Goal: Information Seeking & Learning: Compare options

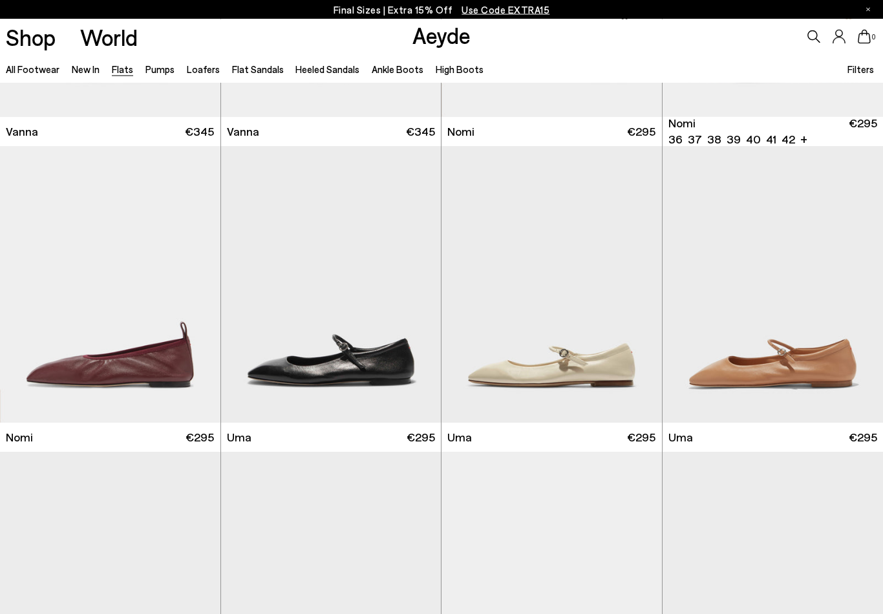
scroll to position [611, 0]
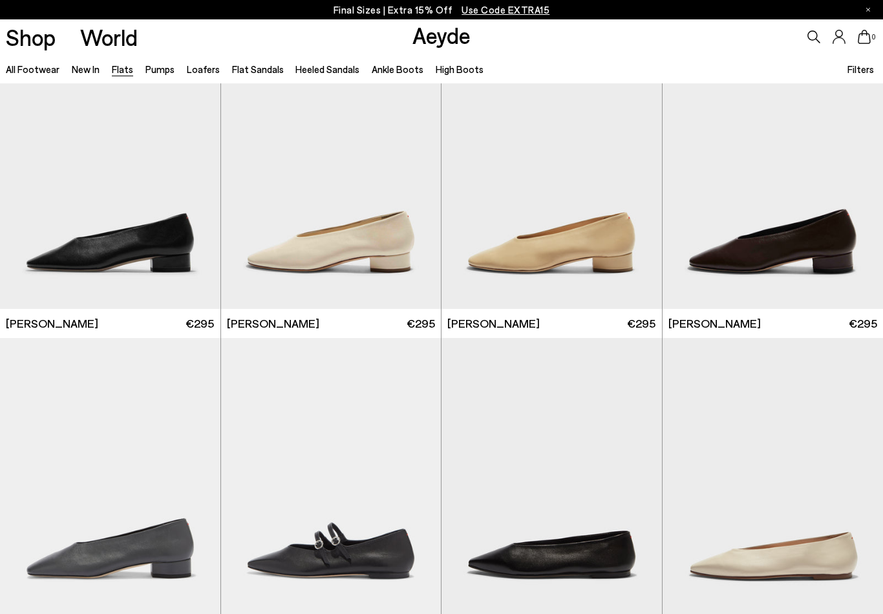
scroll to position [3115, 0]
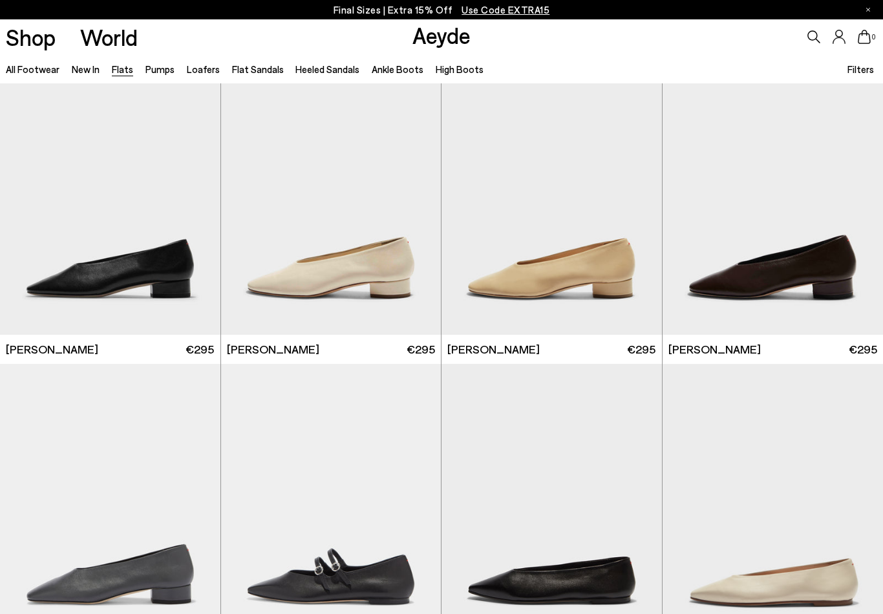
scroll to position [3053, 0]
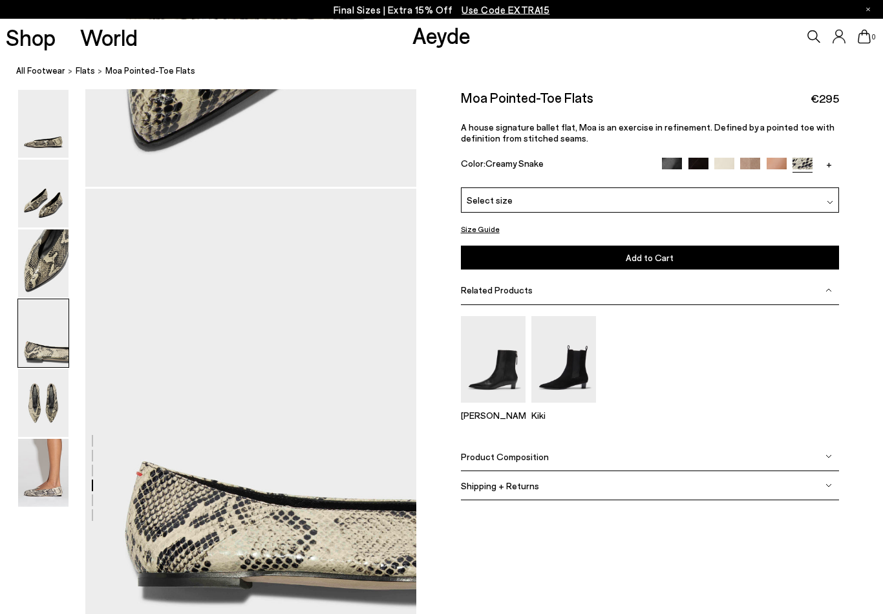
scroll to position [1225, 0]
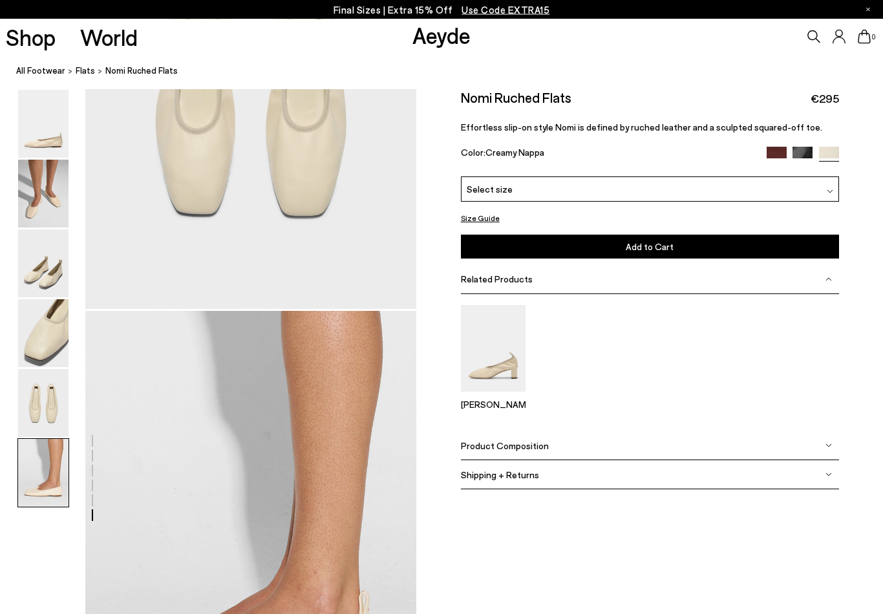
scroll to position [2307, 0]
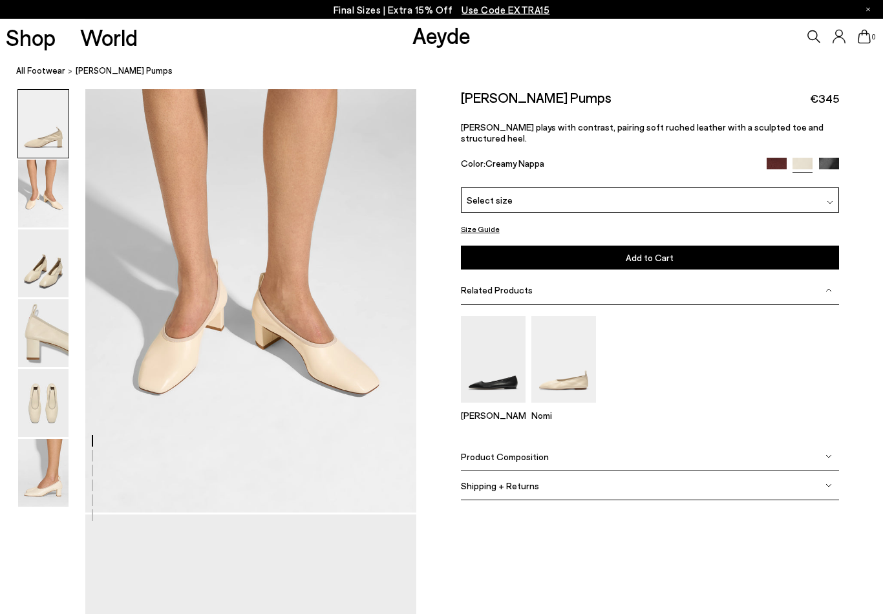
scroll to position [482, 0]
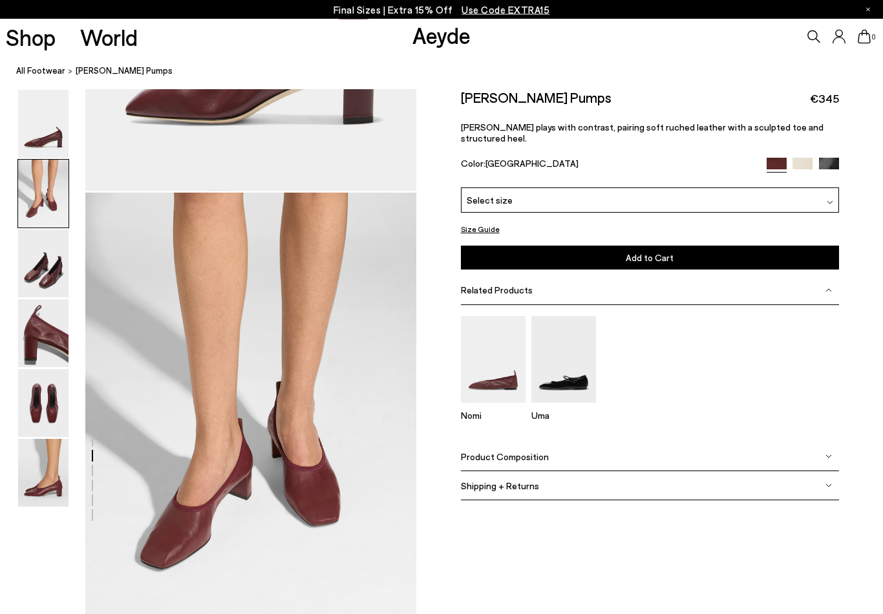
scroll to position [444, 0]
